Goal: Navigation & Orientation: Go to known website

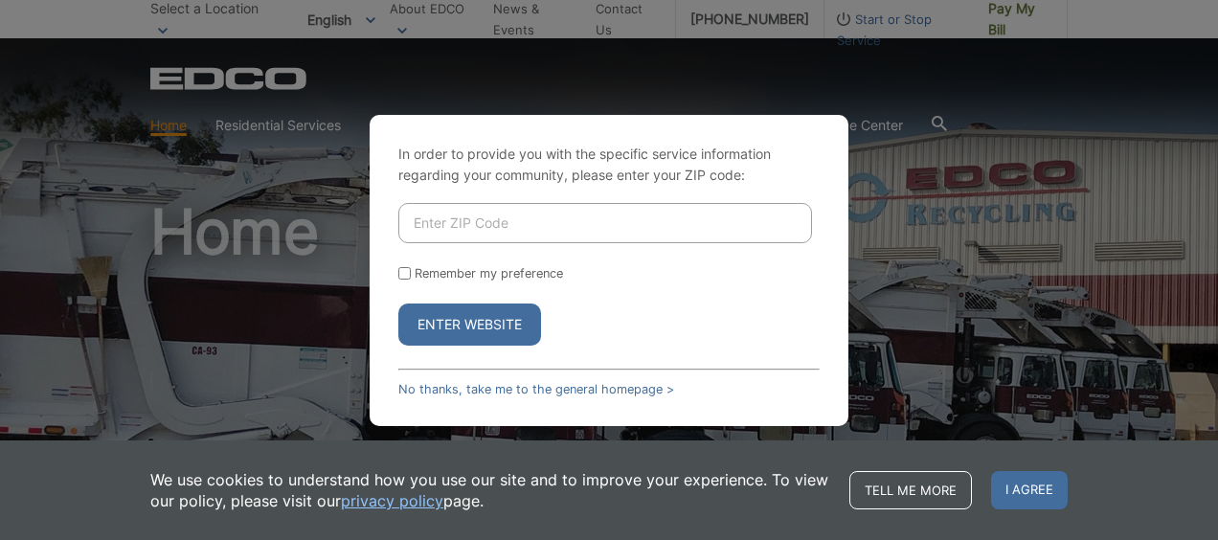
click at [523, 229] on input "Enter ZIP Code" at bounding box center [605, 223] width 414 height 40
type input "92102"
click at [398, 304] on button "Enter Website" at bounding box center [469, 325] width 143 height 42
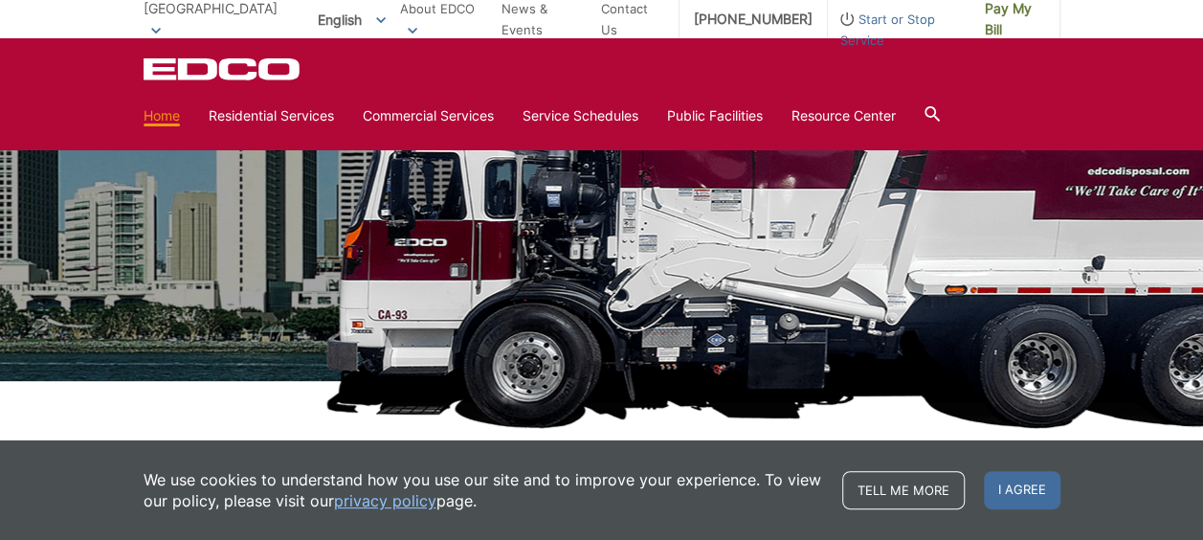
scroll to position [63, 0]
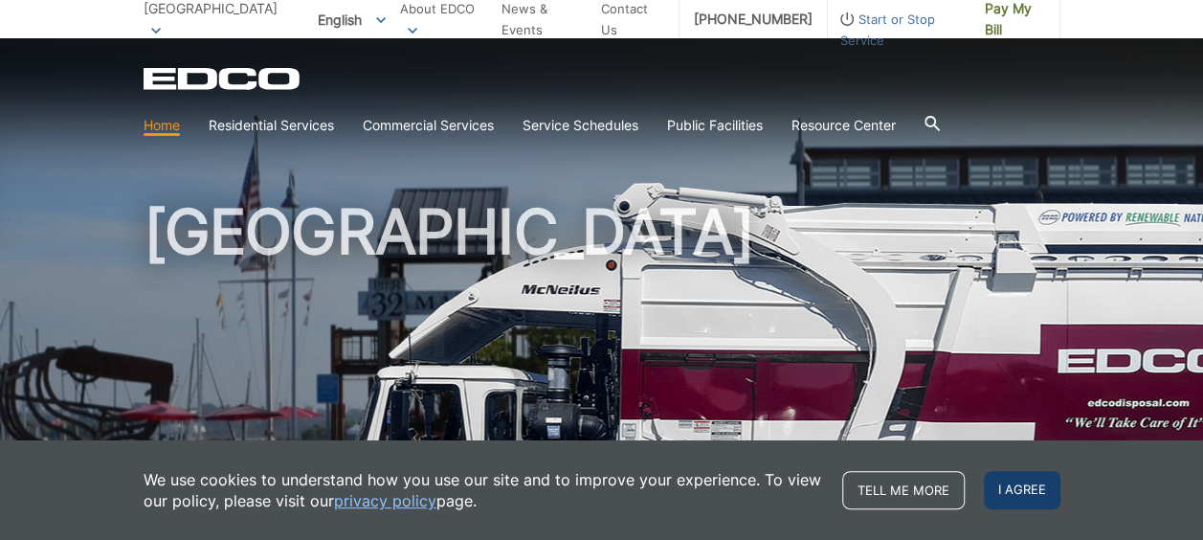
click at [1019, 490] on span "I agree" at bounding box center [1022, 490] width 77 height 38
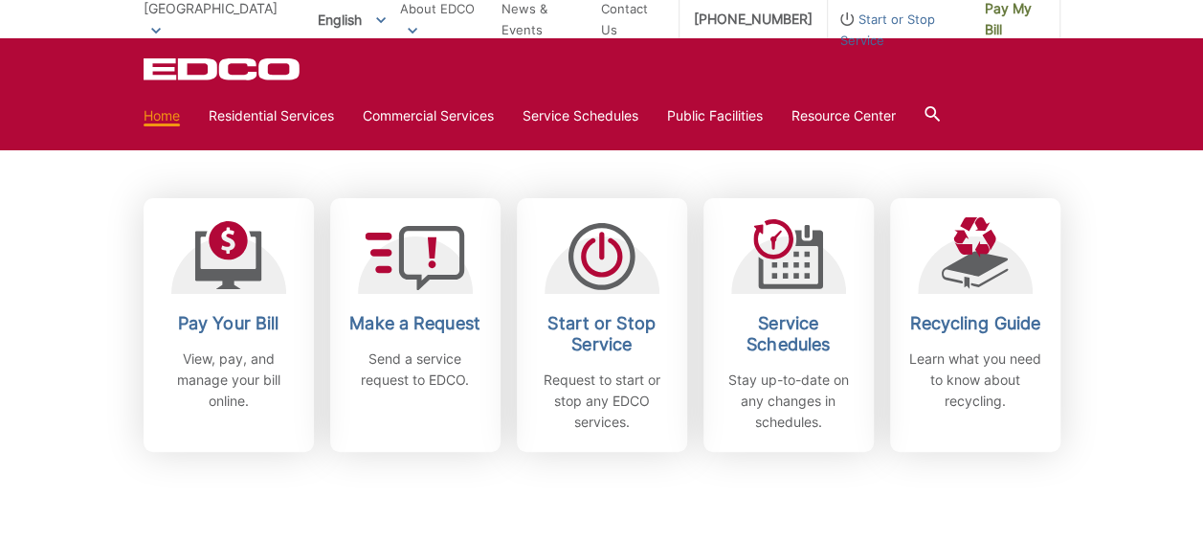
scroll to position [191, 0]
